Goal: Task Accomplishment & Management: Manage account settings

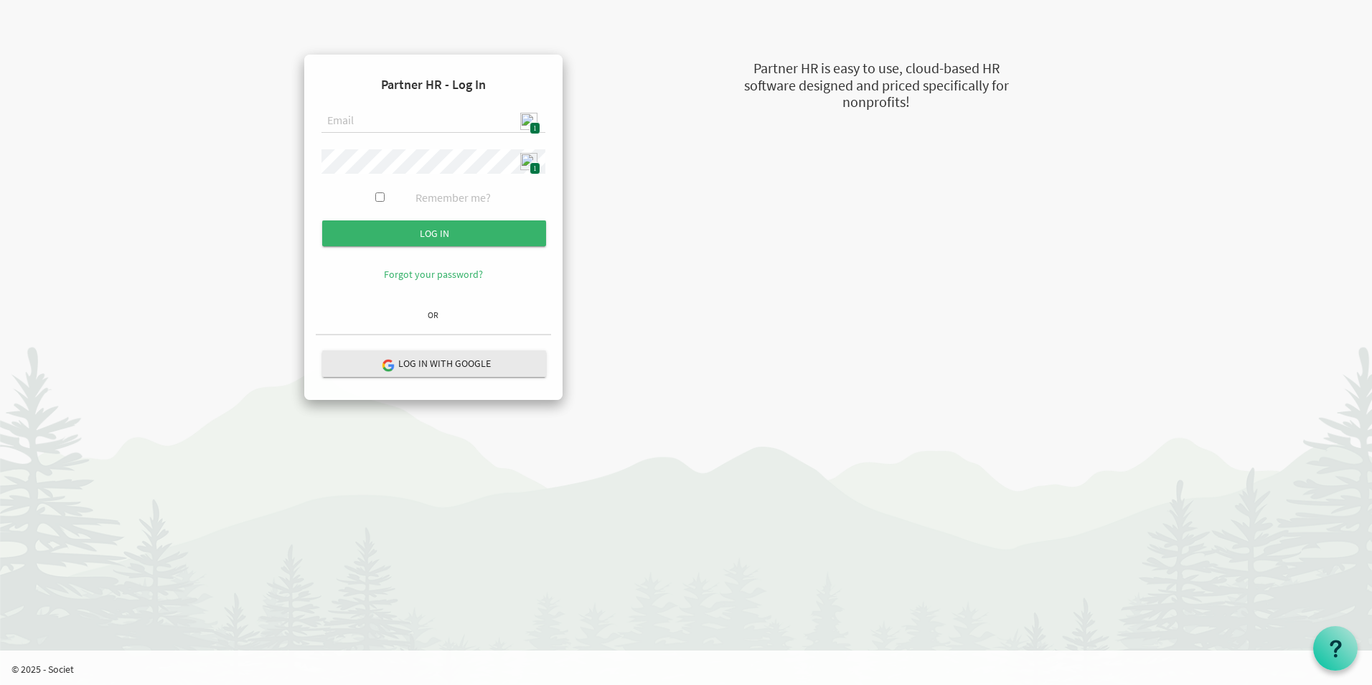
type input "[EMAIL_ADDRESS][DOMAIN_NAME]"
click at [484, 218] on form "Partner HR - Log In [EMAIL_ADDRESS][DOMAIN_NAME] 1 1 Remember me? Log in Forgot…" at bounding box center [433, 184] width 235 height 237
click at [482, 231] on input "submit" at bounding box center [434, 233] width 224 height 26
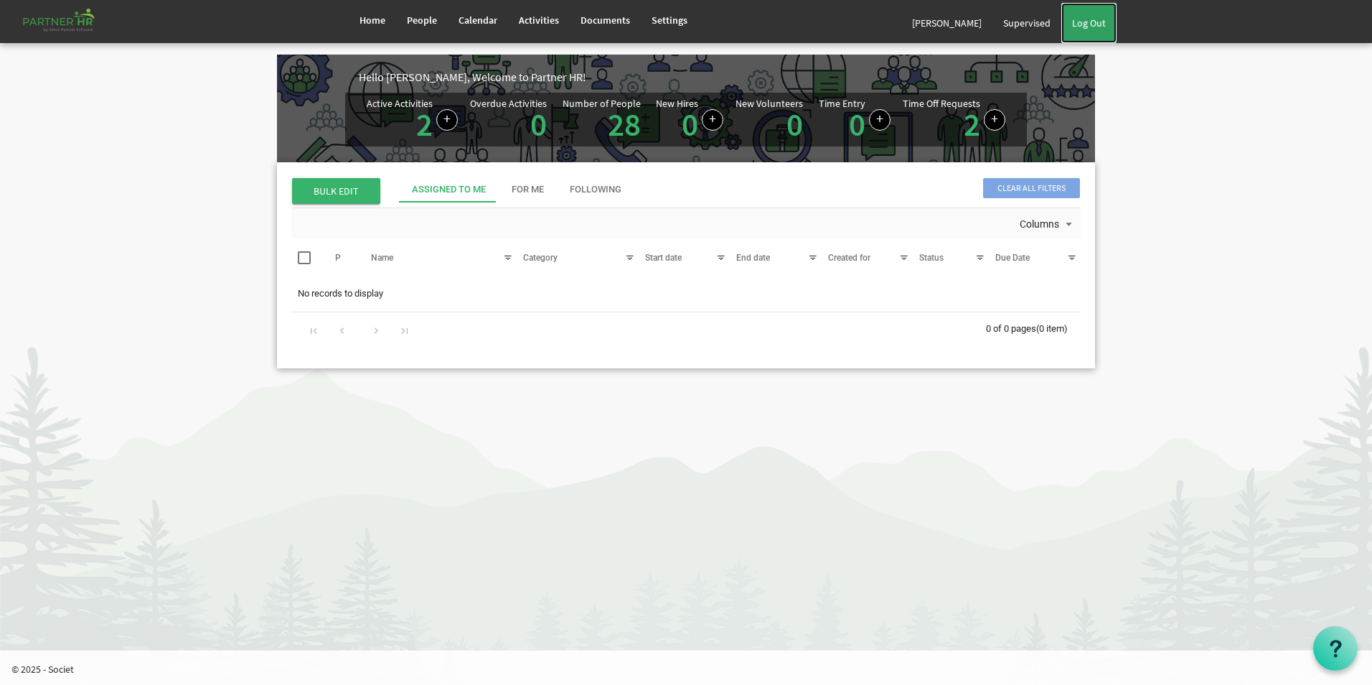
click at [1090, 19] on link "Log Out" at bounding box center [1088, 23] width 55 height 40
